Goal: Communication & Community: Ask a question

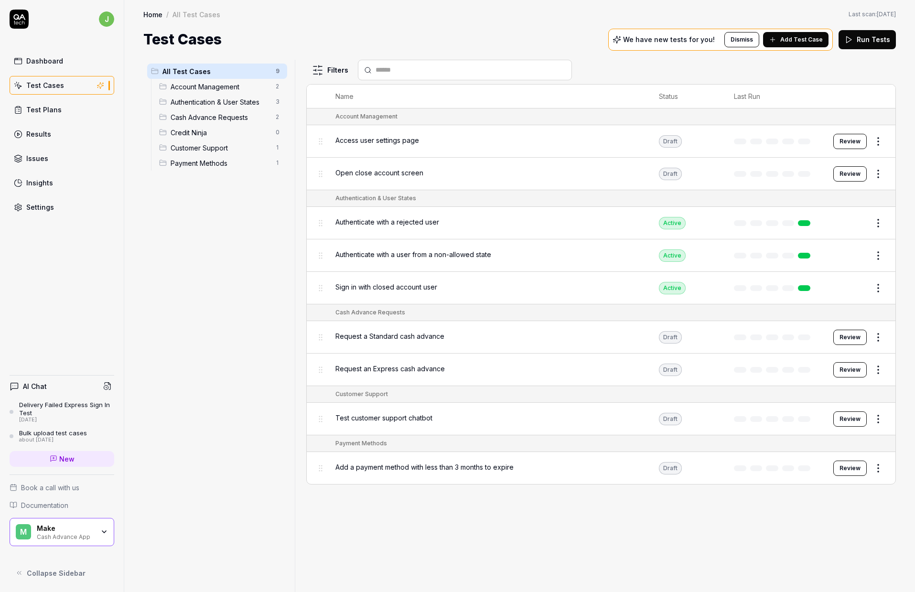
click at [670, 145] on div "Draft" at bounding box center [670, 141] width 23 height 12
click at [848, 137] on button "Review" at bounding box center [849, 141] width 33 height 15
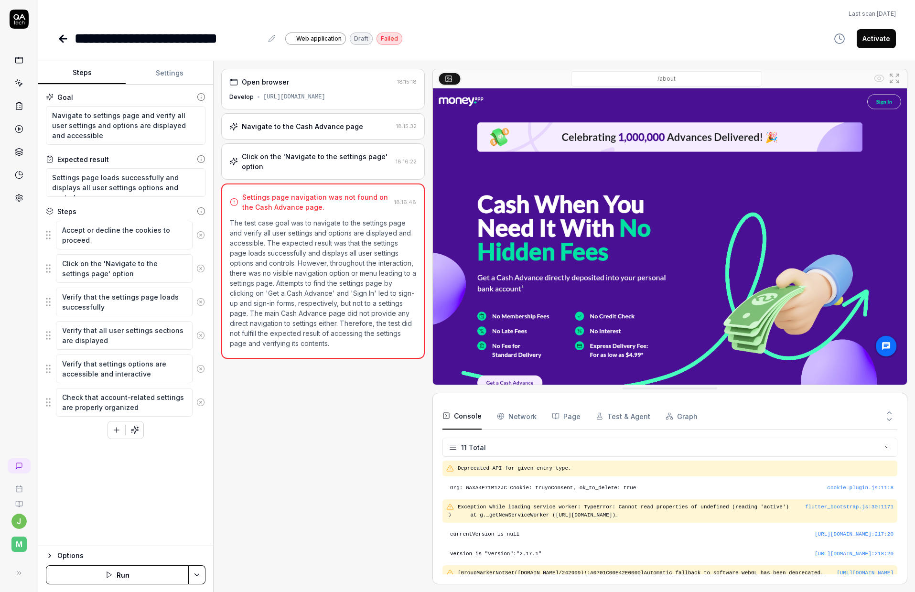
scroll to position [135, 0]
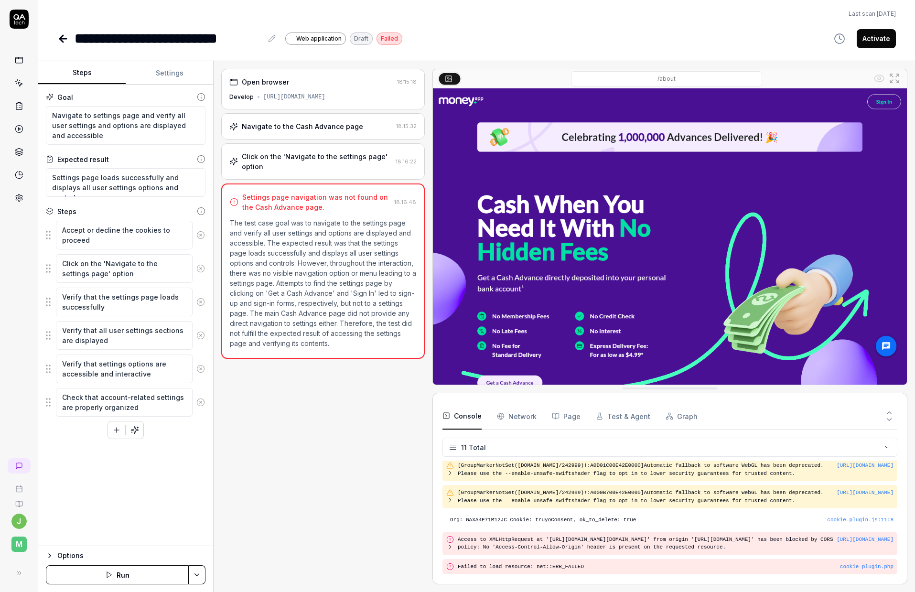
type textarea "*"
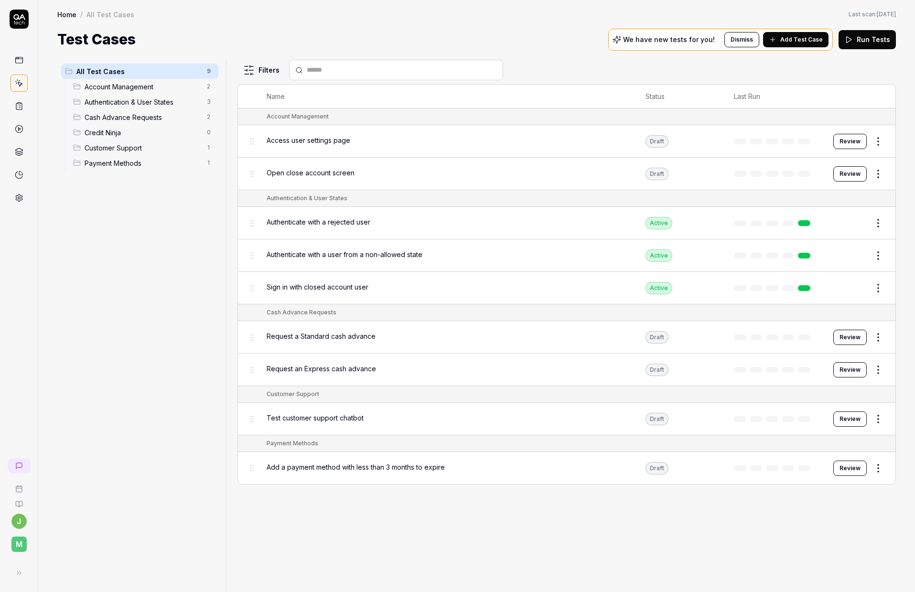
click at [23, 56] on link at bounding box center [19, 60] width 17 height 17
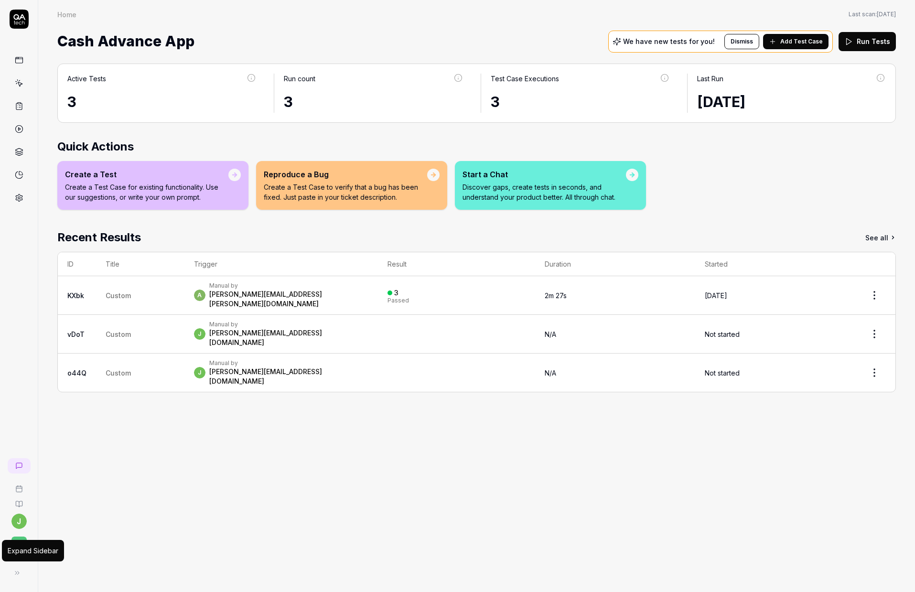
click at [20, 574] on icon at bounding box center [17, 573] width 8 height 8
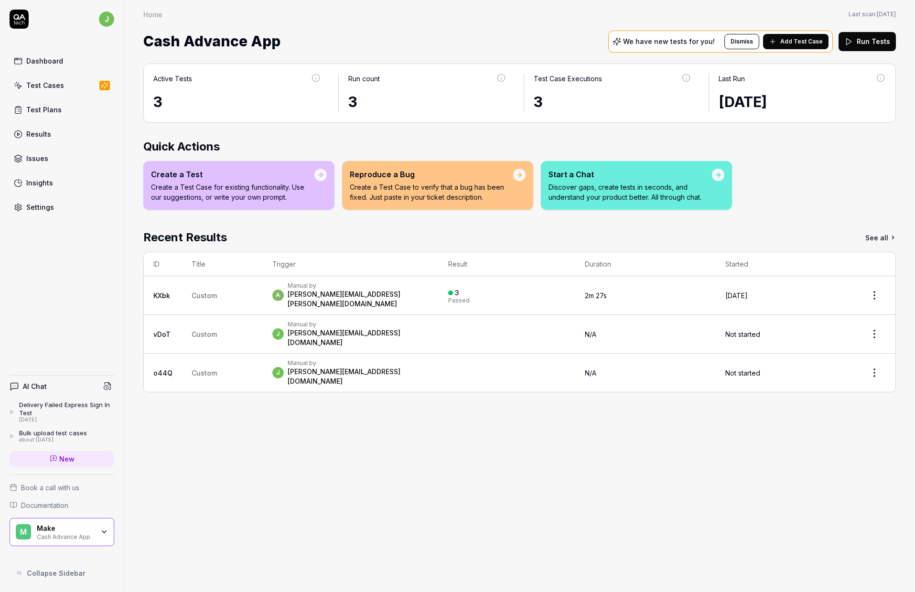
click at [78, 455] on link "New" at bounding box center [62, 459] width 105 height 16
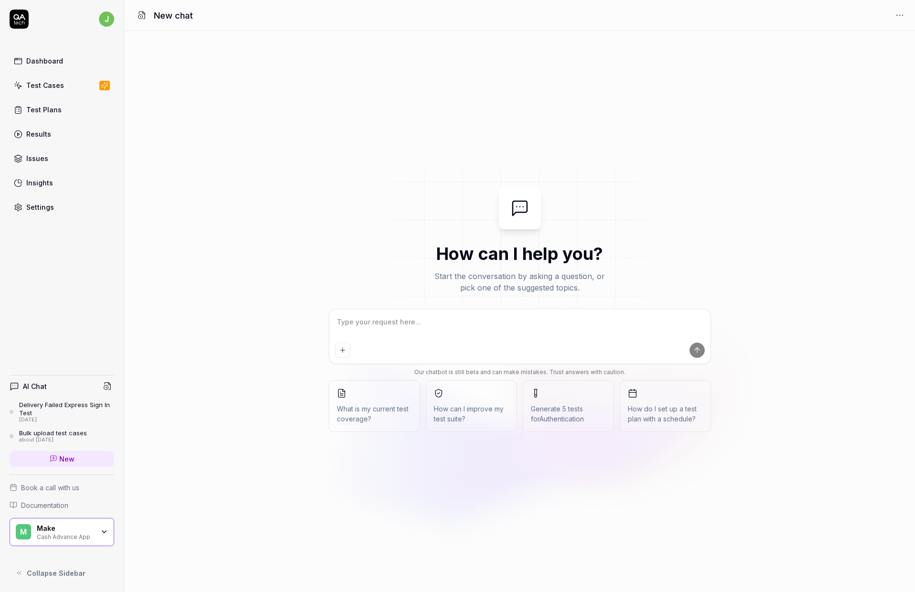
click at [344, 325] on textarea at bounding box center [520, 327] width 370 height 24
type textarea "*"
type textarea "l"
type textarea "*"
type textarea "le"
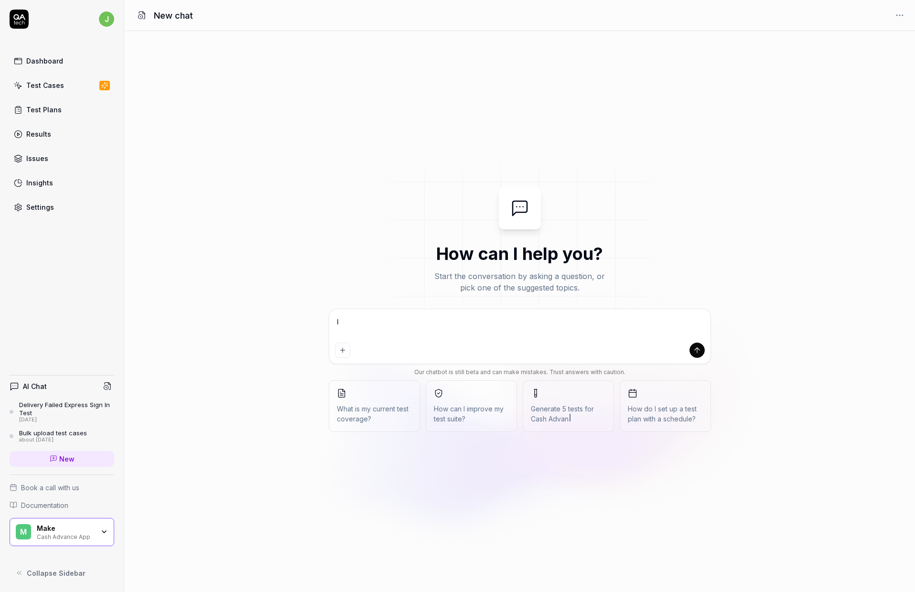
type textarea "*"
type textarea "let"
type textarea "*"
type textarea "let'"
type textarea "*"
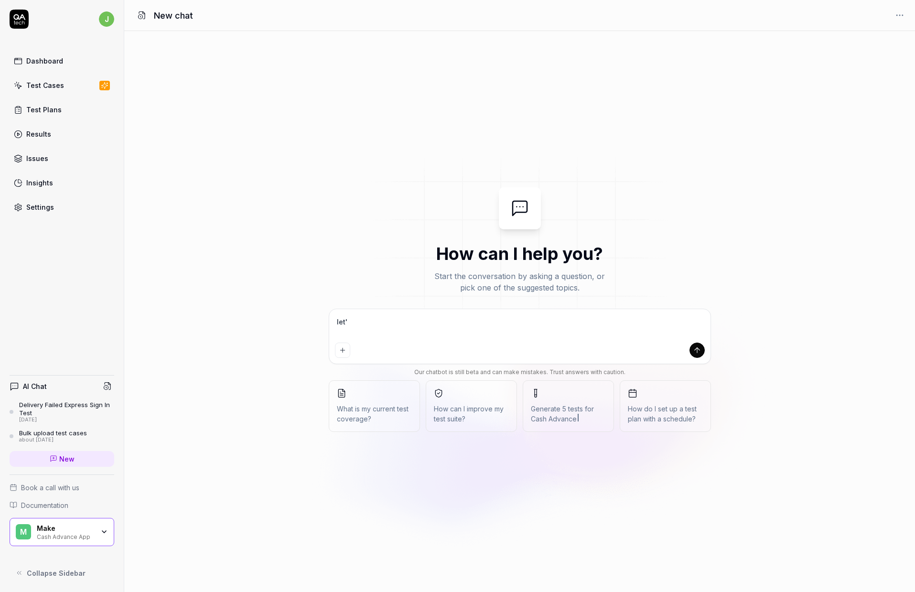
type textarea "let's"
type textarea "*"
type textarea "let's"
type textarea "*"
type textarea "let's c"
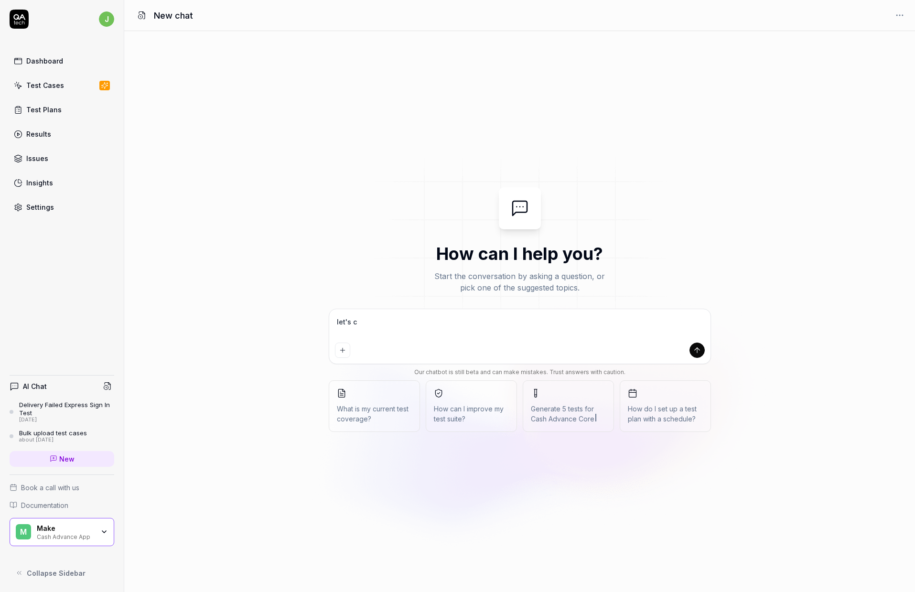
type textarea "*"
type textarea "let's cr"
type textarea "*"
type textarea "let's cre"
type textarea "*"
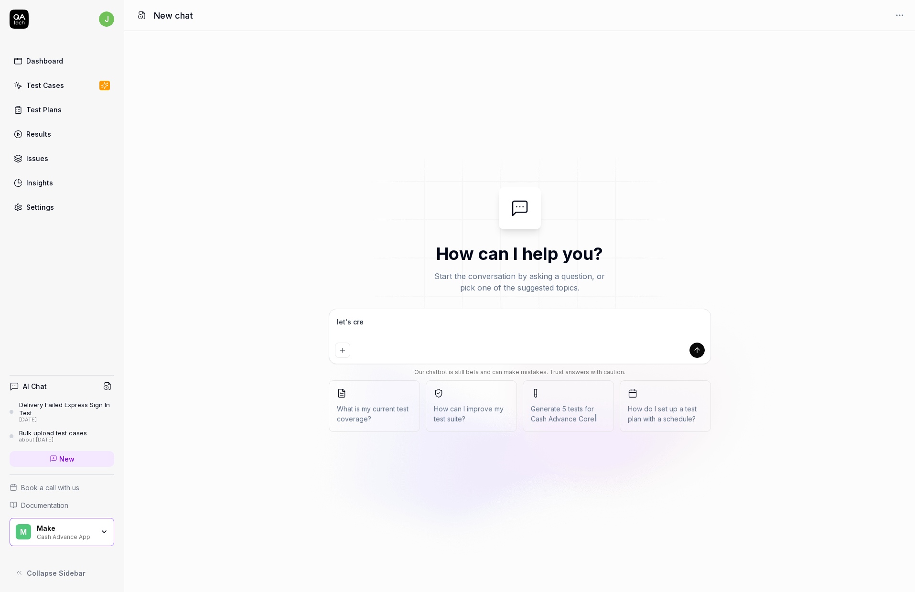
type textarea "let's crea"
type textarea "*"
type textarea "let's creat"
type textarea "*"
type textarea "let's create"
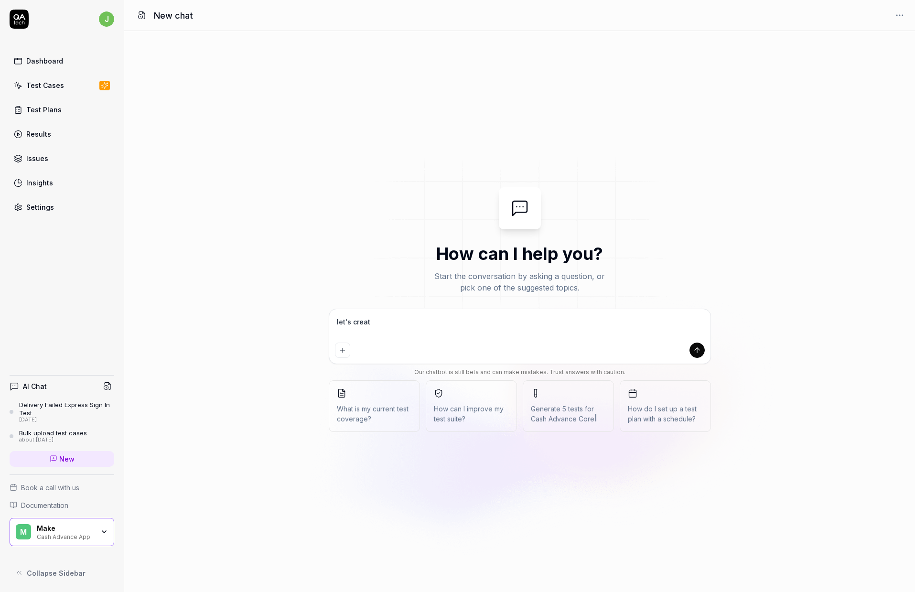
type textarea "*"
type textarea "let's create"
type textarea "*"
type textarea "let's create a"
type textarea "*"
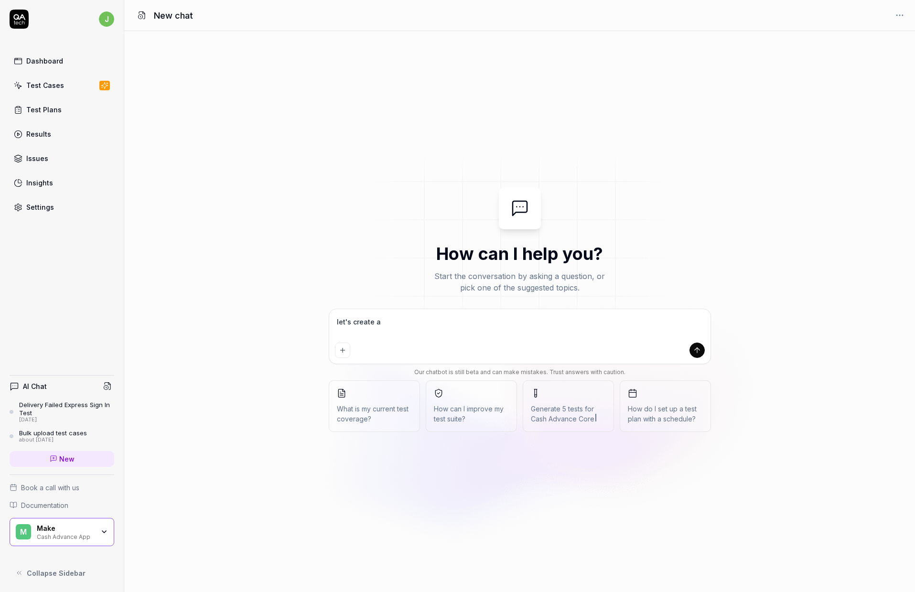
type textarea "let's create a"
type textarea "*"
type textarea "let's create a n"
type textarea "*"
type textarea "let's create a ne"
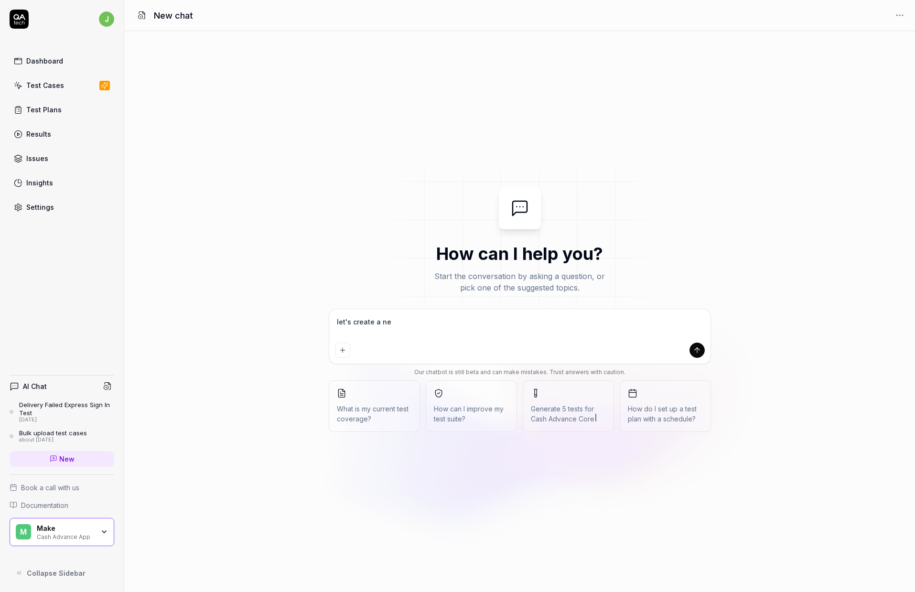
type textarea "*"
type textarea "let's create a new"
type textarea "*"
type textarea "let's create a new"
type textarea "*"
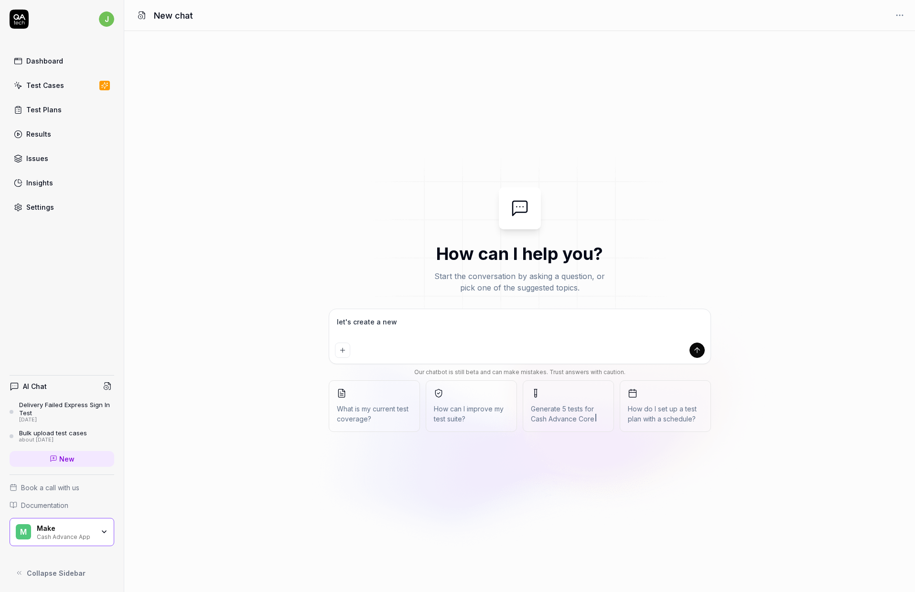
type textarea "let's create a new t"
type textarea "*"
type textarea "let's create a new te"
type textarea "*"
type textarea "let's create a new tes"
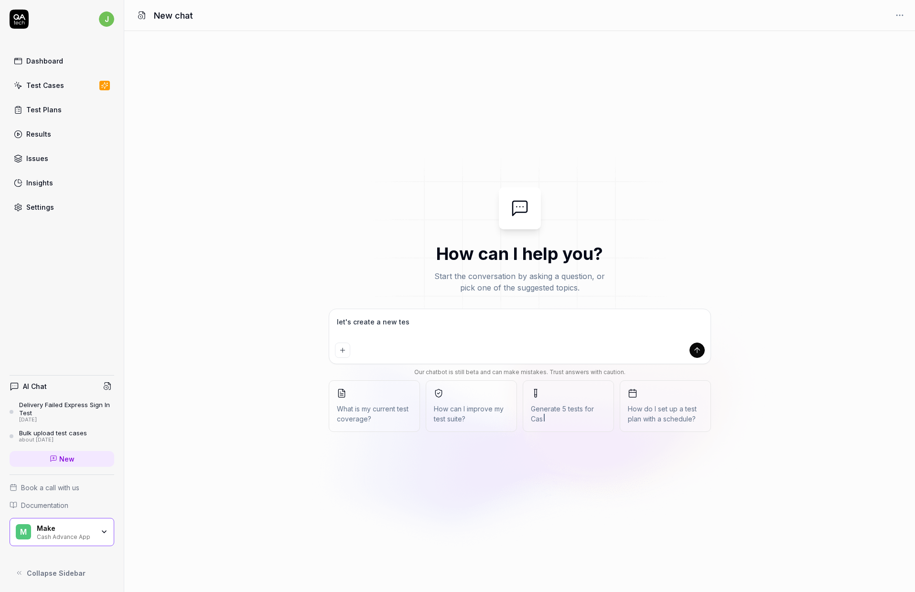
type textarea "*"
type textarea "let's create a new test"
type textarea "*"
type textarea "let's create a new test"
type textarea "*"
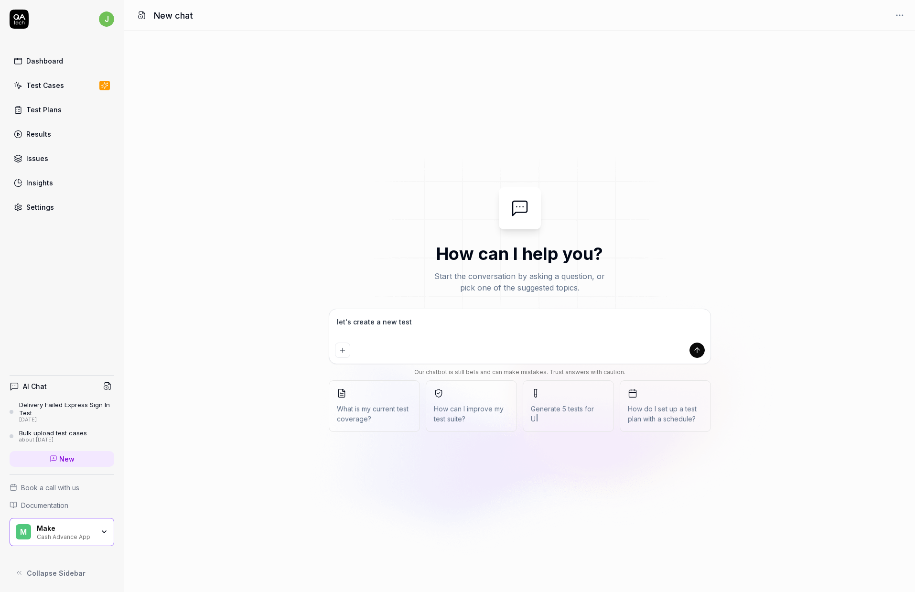
type textarea "let's create a new test c"
type textarea "*"
type textarea "let's create a new test ca"
type textarea "*"
type textarea "let's create a new test cas"
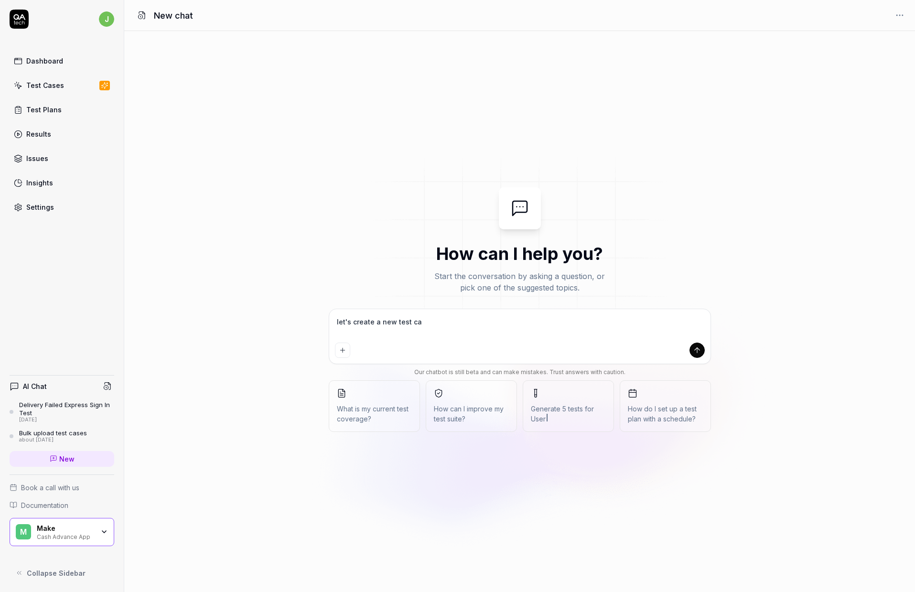
type textarea "*"
type textarea "let's create a new test case"
type textarea "*"
type textarea "let's create a new test case"
type textarea "*"
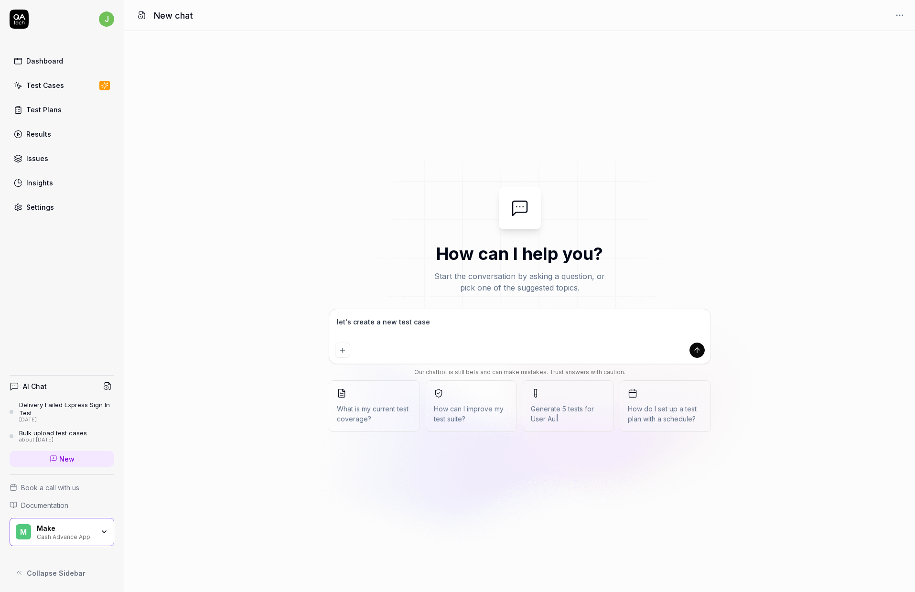
type textarea "let's create a new test case p"
type textarea "*"
type textarea "let's create a new test case pl"
type textarea "*"
type textarea "let's create a new test case ple"
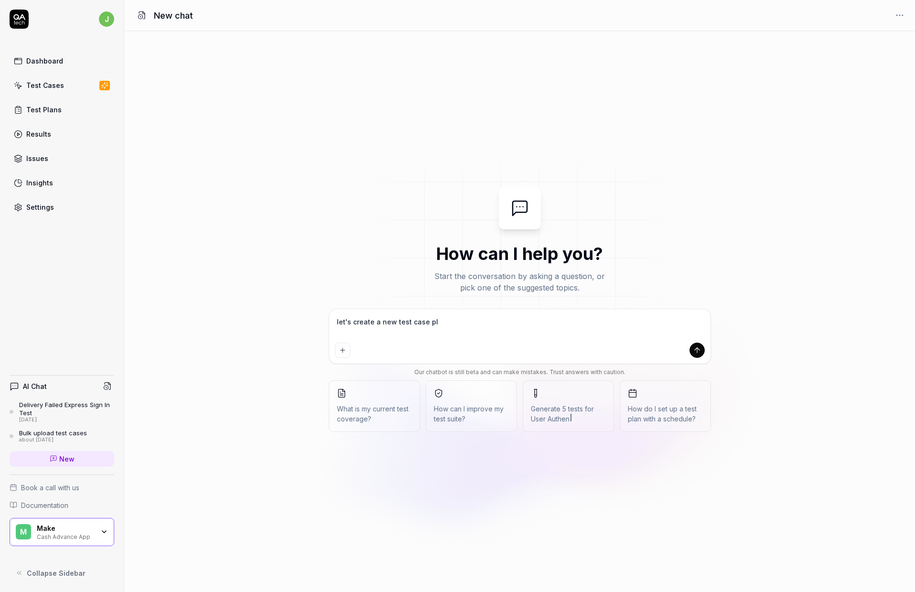
type textarea "*"
type textarea "let's create a new test case plea"
type textarea "*"
type textarea "let's create a new test case pleas"
type textarea "*"
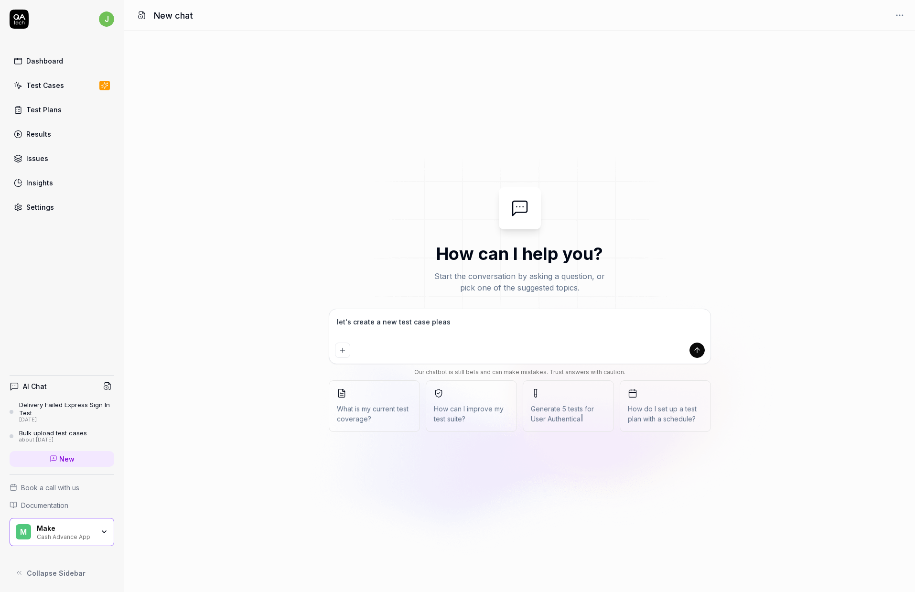
type textarea "let's create a new test case please"
type textarea "*"
type textarea "let's create a new test case please:"
type textarea "*"
type textarea "let's create a new test case please:"
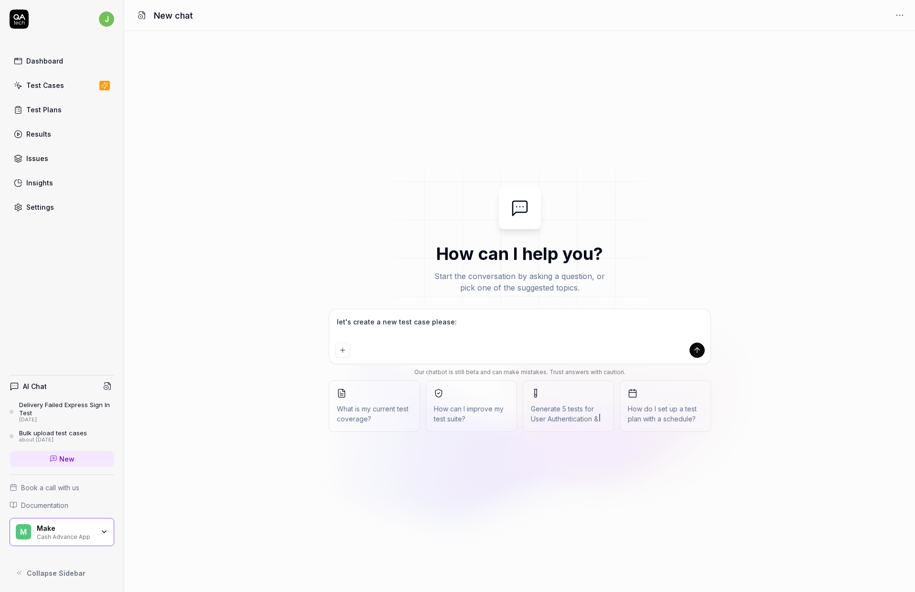
type textarea "*"
type textarea "let's create a new test case please:"
type textarea "*"
type textarea "let's create a new test case please:"
type textarea "*"
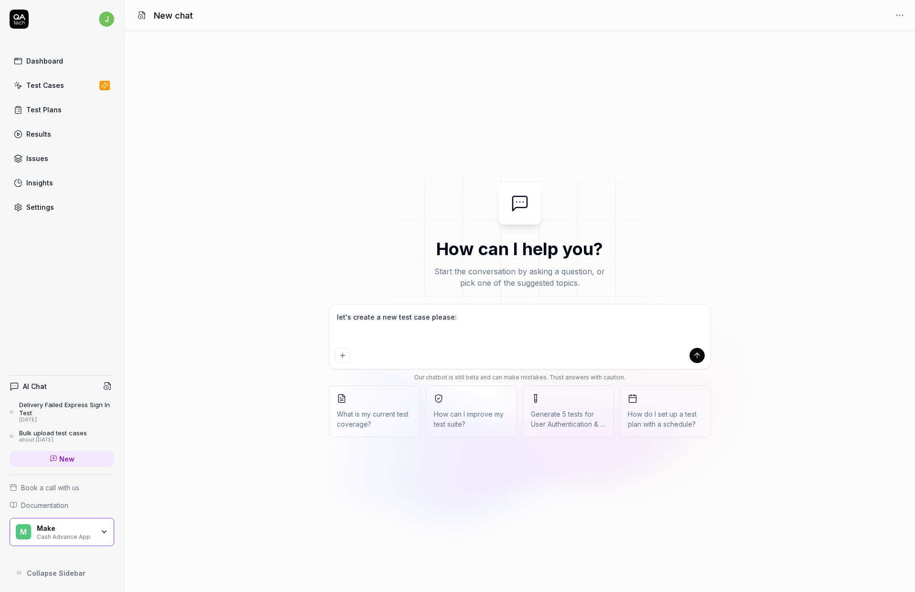
type textarea "let's create a new test case please: Test Case Name: Sign in with a user in sta…"
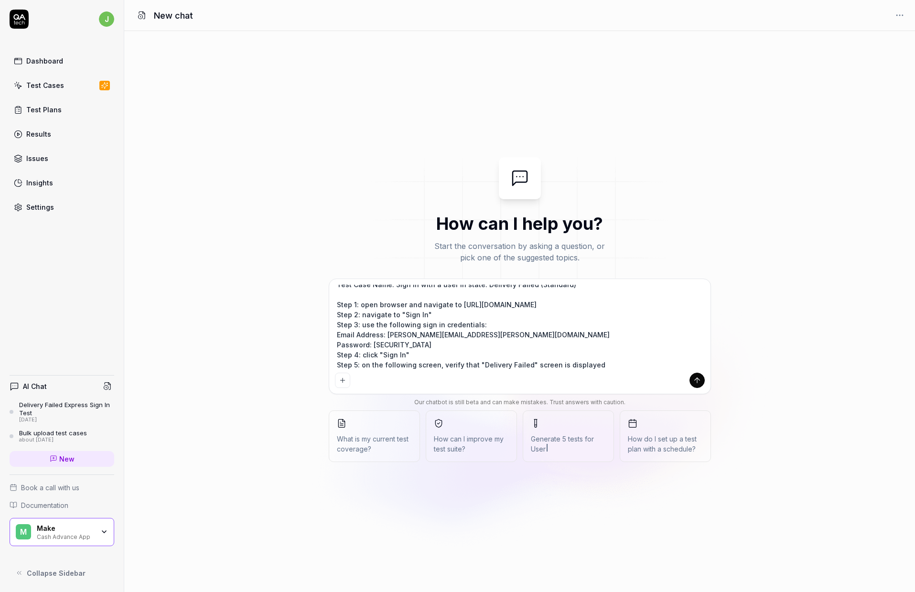
type textarea "*"
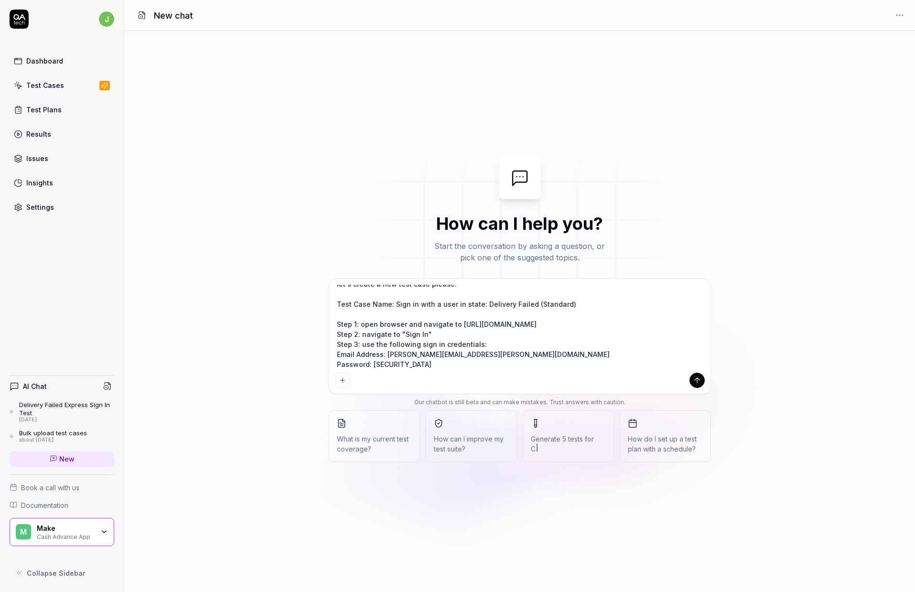
scroll to position [0, 0]
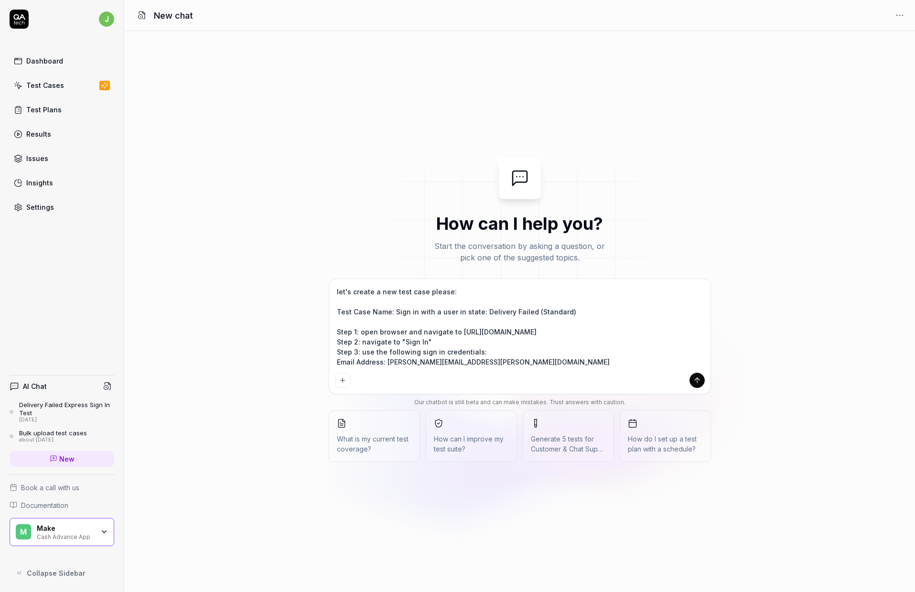
type textarea "let's create a new test case please: Test Case Name: Sign in with a user in sta…"
click at [698, 381] on icon "submit" at bounding box center [697, 380] width 9 height 9
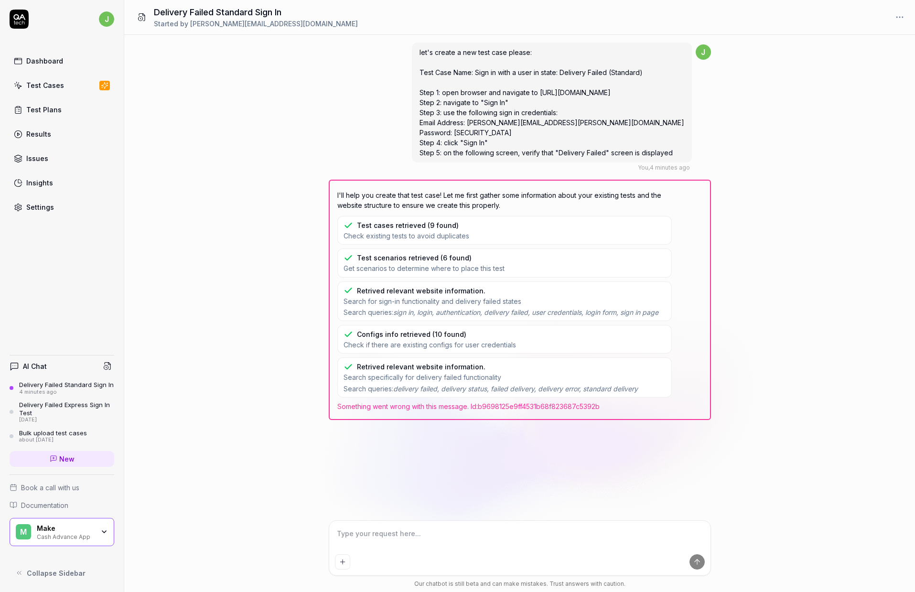
click at [421, 532] on textarea at bounding box center [520, 538] width 370 height 24
type textarea "*"
type textarea "p"
type textarea "*"
type textarea "ple"
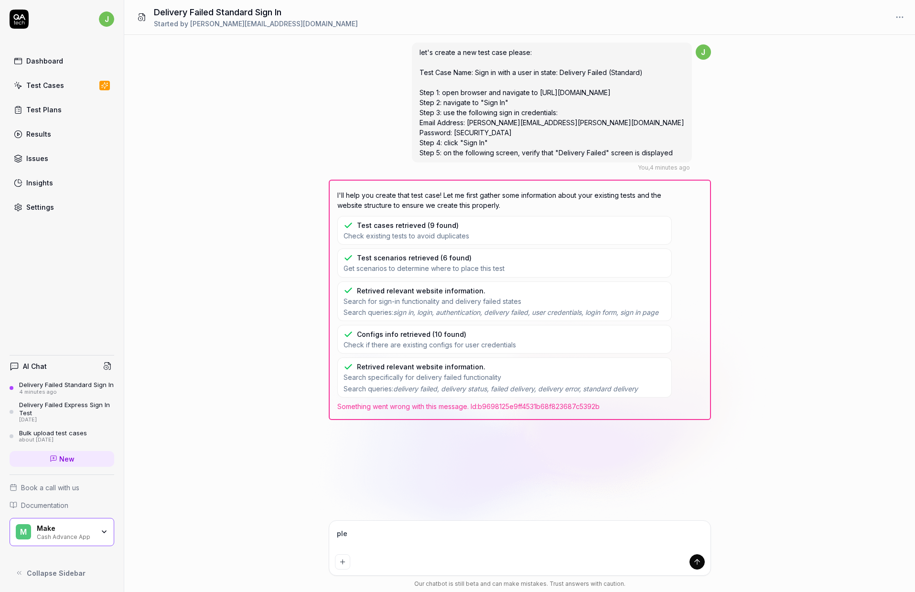
type textarea "*"
type textarea "plea"
type textarea "*"
type textarea "pleas"
type textarea "*"
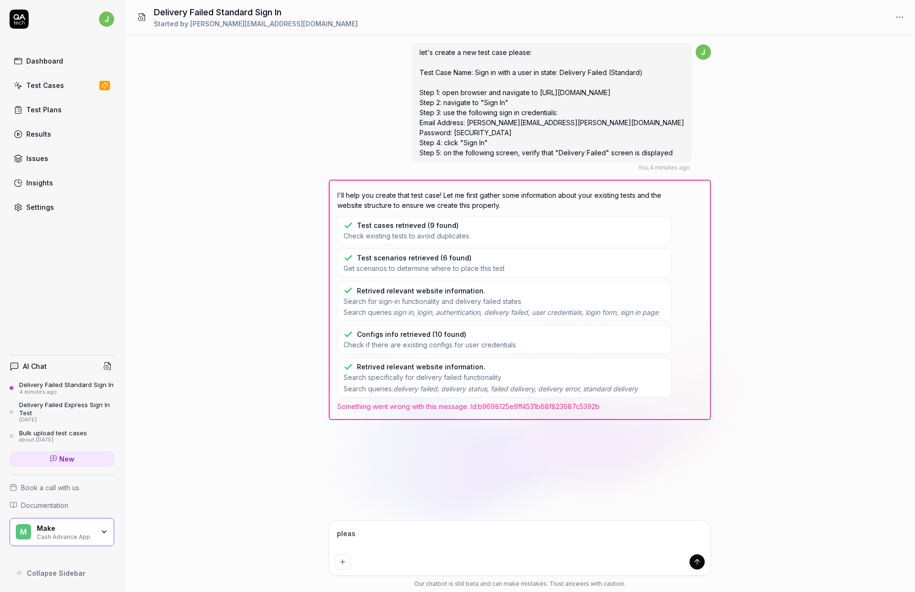
type textarea "please"
type textarea "*"
type textarea "please"
type textarea "*"
type textarea "please t"
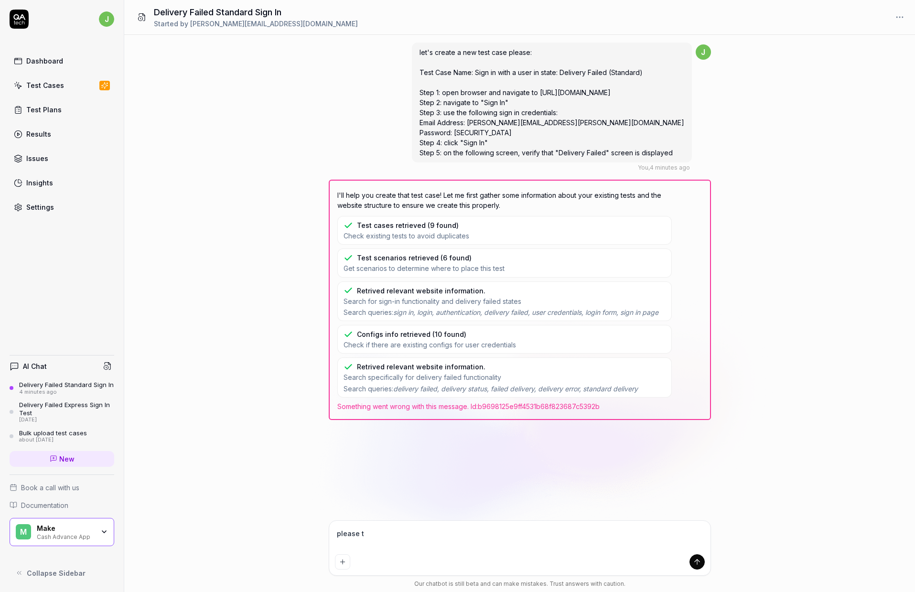
type textarea "*"
type textarea "please tr"
type textarea "*"
type textarea "please try"
type textarea "*"
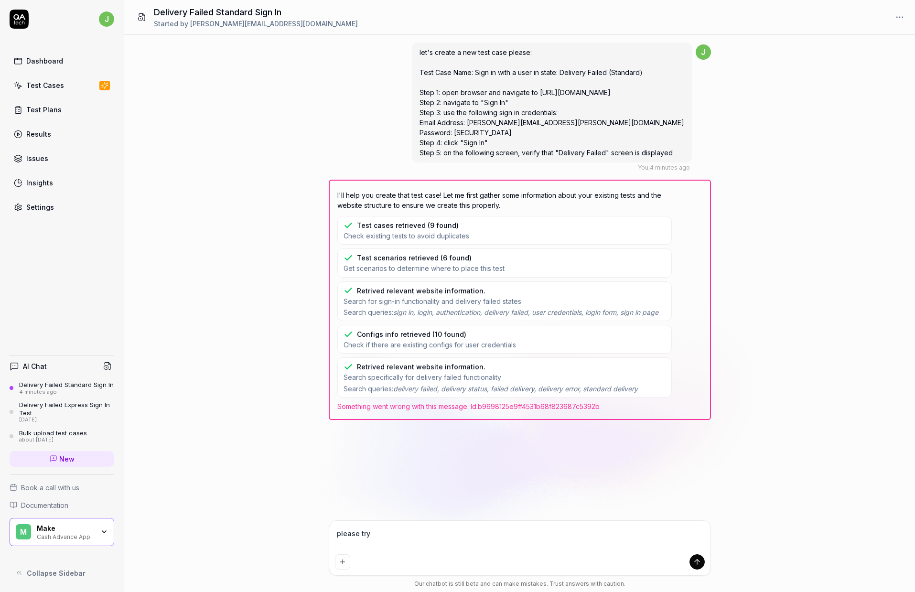
type textarea "please try"
type textarea "*"
type textarea "please try a"
type textarea "*"
type textarea "please try ag"
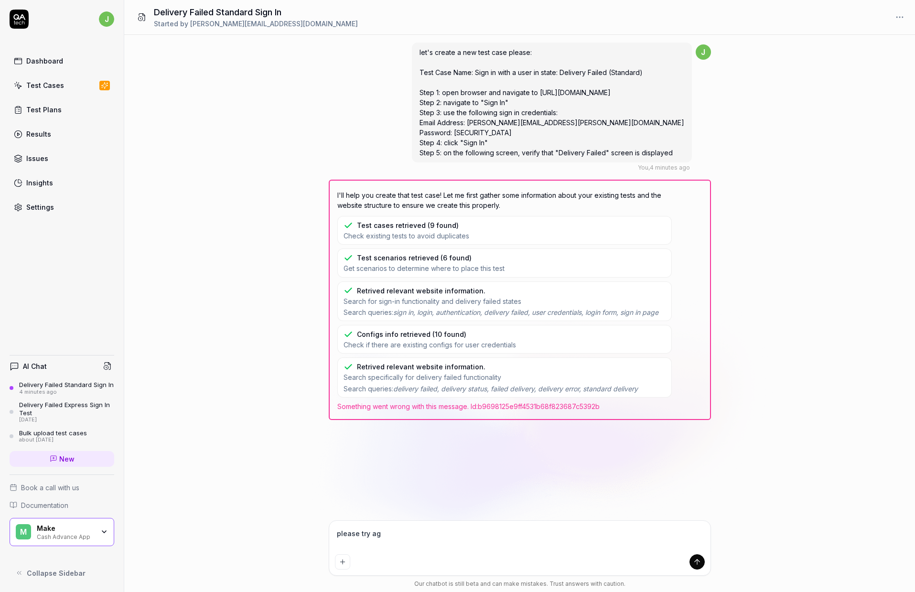
type textarea "*"
type textarea "please try aga"
type textarea "*"
type textarea "please try agai"
type textarea "*"
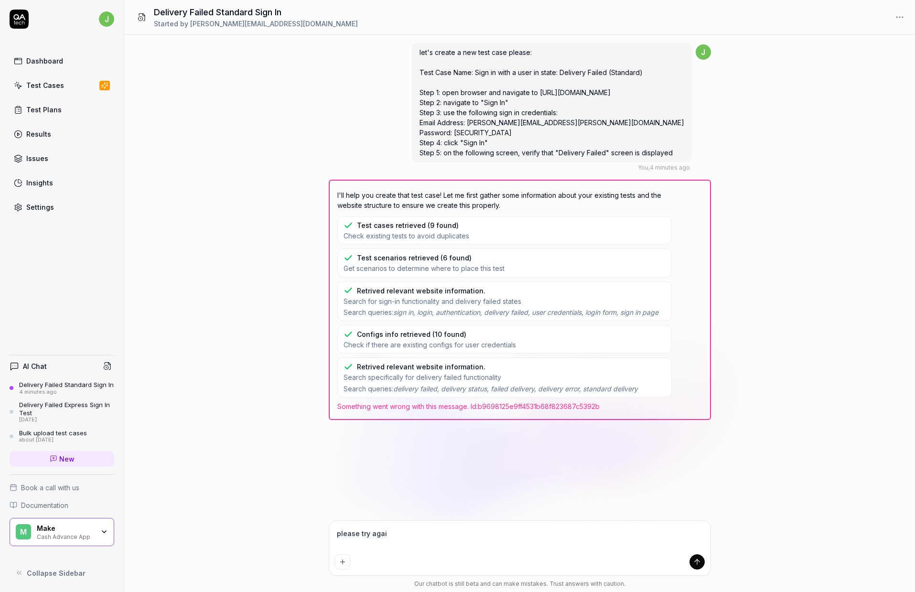
type textarea "please try again"
type textarea "*"
type textarea "please try again,"
type textarea "*"
type textarea "please try again,"
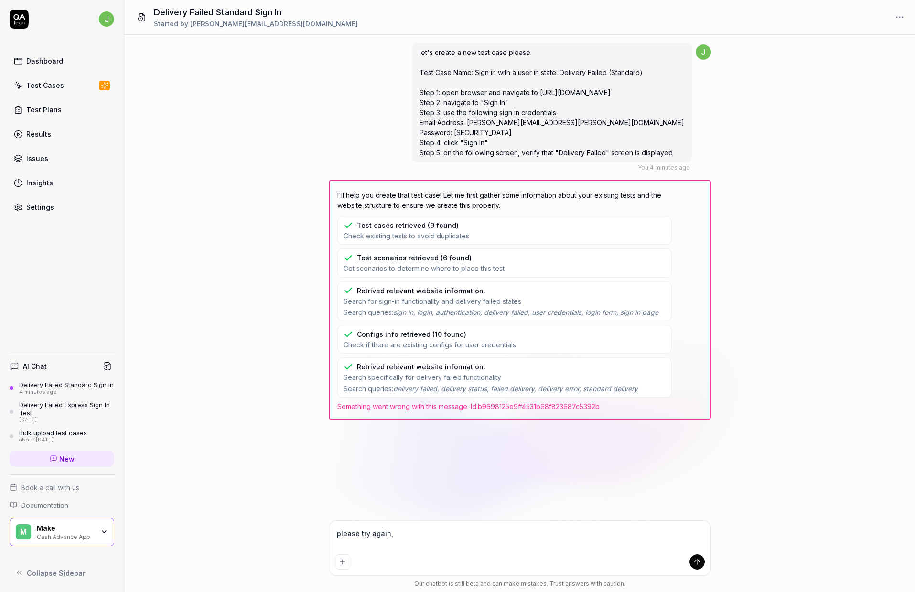
type textarea "*"
type textarea "please try again, le"
type textarea "*"
type textarea "please try again, let"
type textarea "*"
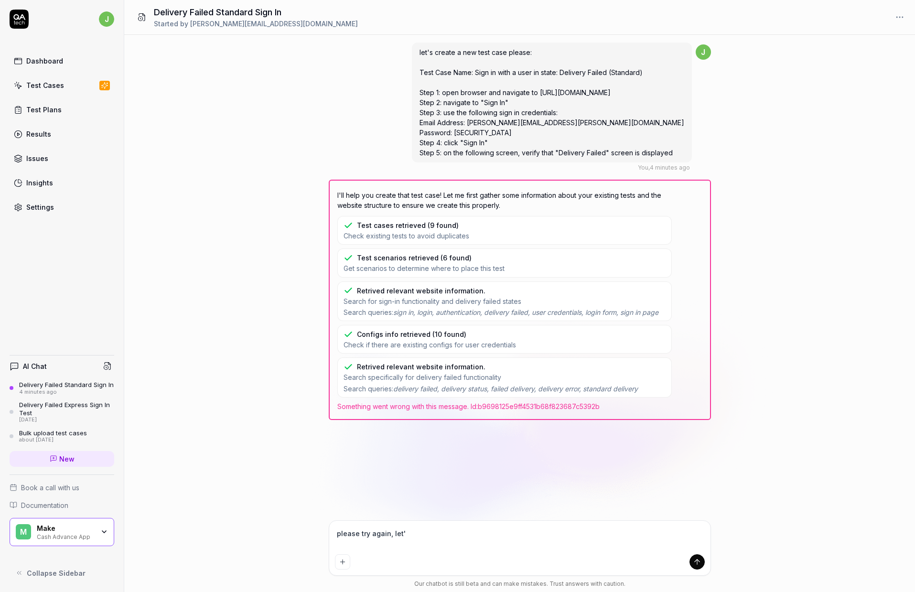
type textarea "please try again, let's"
type textarea "*"
type textarea "please try again, let's"
type textarea "*"
type textarea "please try again, let's c"
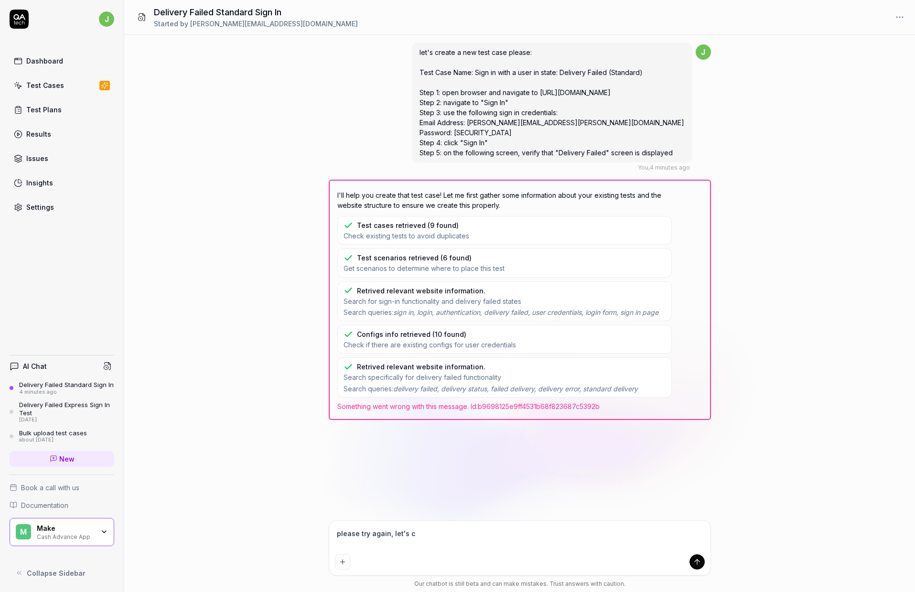
type textarea "*"
type textarea "please try again, let's cr"
type textarea "*"
type textarea "please try again, let's crea"
type textarea "*"
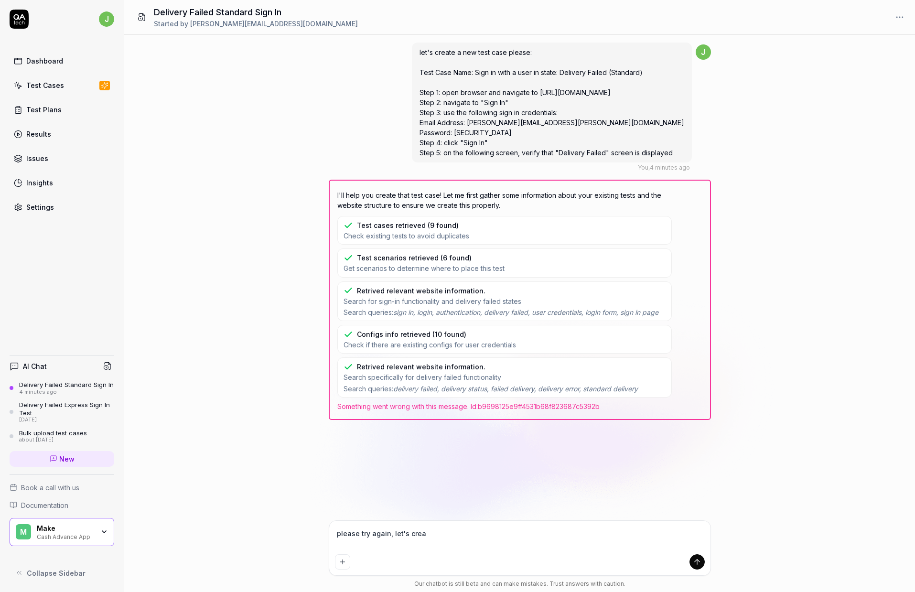
type textarea "please try again, let's creat"
type textarea "*"
type textarea "please try again, let's create"
type textarea "*"
type textarea "please try again, let's create"
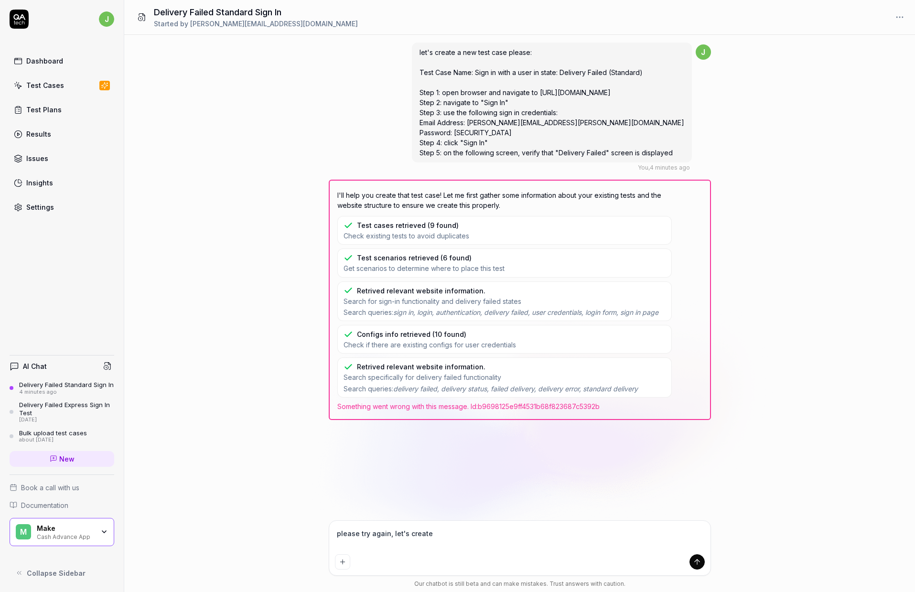
type textarea "*"
type textarea "please try again, let's create th"
type textarea "*"
type textarea "please try again, let's create thi"
type textarea "*"
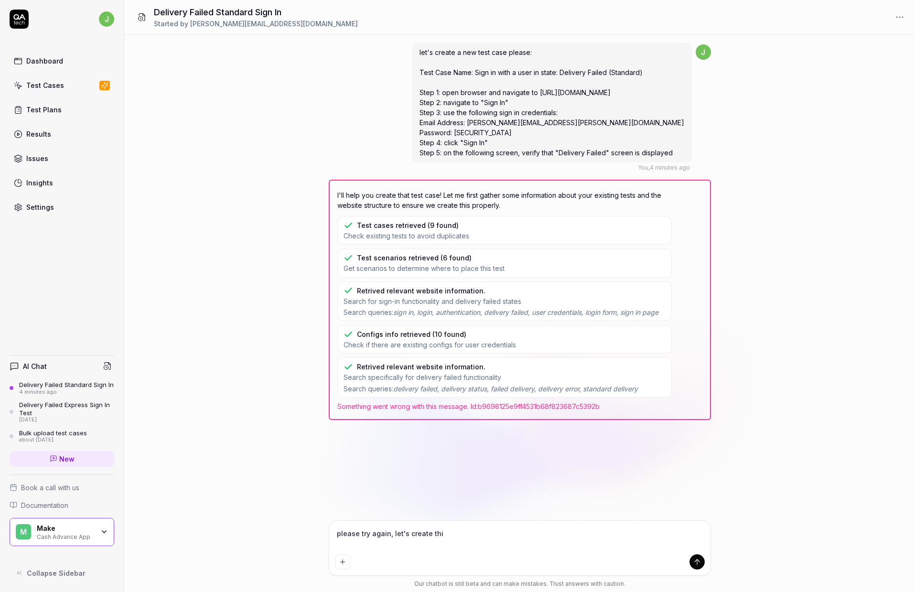
type textarea "please try again, let's create this"
type textarea "*"
type textarea "please try again, let's create this"
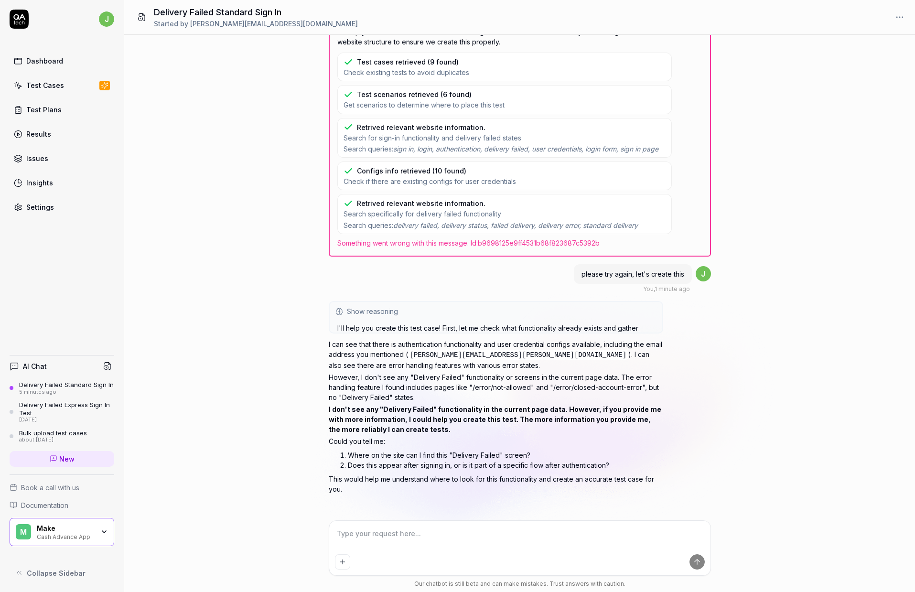
scroll to position [160, 0]
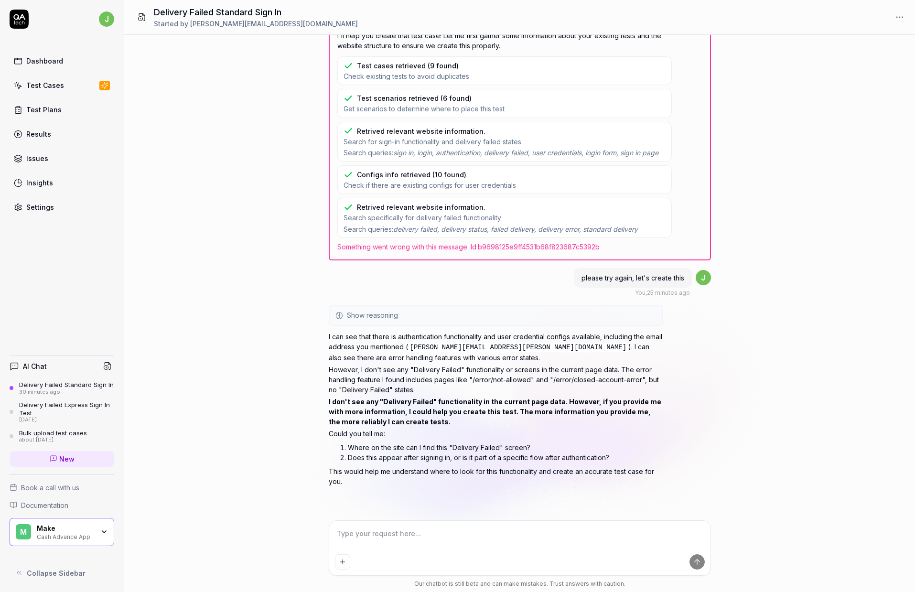
type textarea "*"
